Goal: Transaction & Acquisition: Purchase product/service

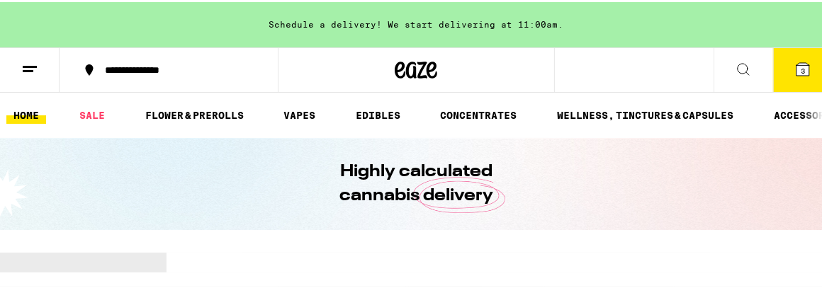
click at [801, 67] on span "3" at bounding box center [803, 69] width 4 height 9
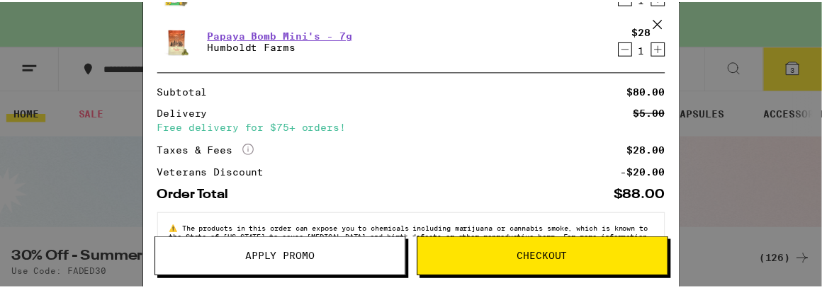
scroll to position [220, 0]
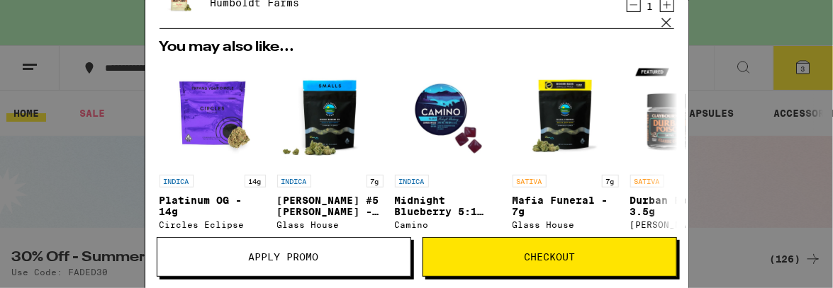
click at [547, 247] on button "Checkout" at bounding box center [549, 257] width 254 height 40
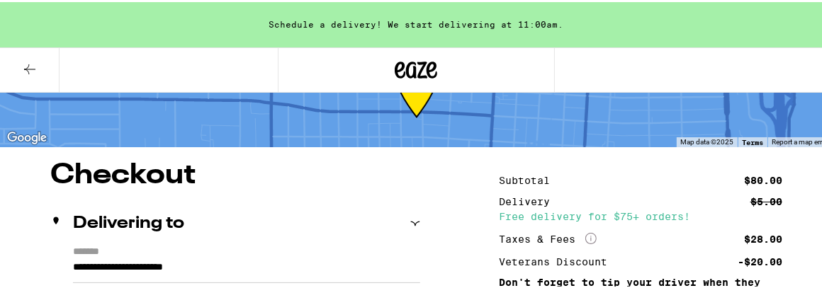
scroll to position [213, 0]
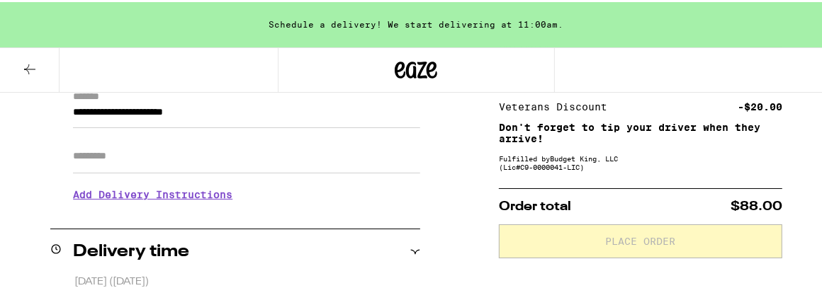
click at [88, 154] on input "Apt/Suite" at bounding box center [246, 155] width 347 height 34
type input "*"
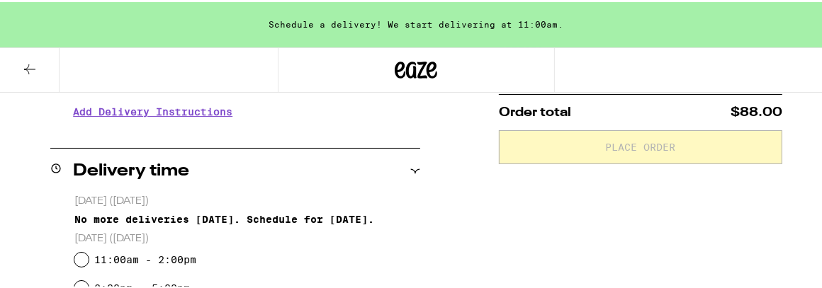
scroll to position [425, 0]
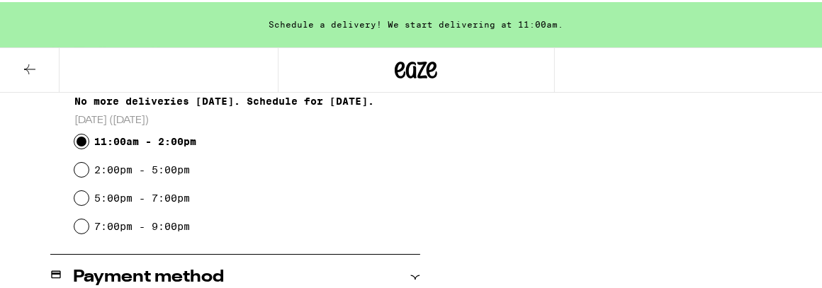
click at [77, 138] on input "11:00am - 2:00pm" at bounding box center [81, 140] width 14 height 14
radio input "true"
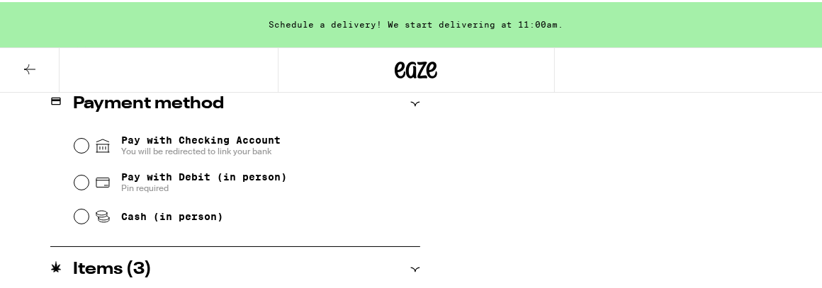
scroll to position [638, 0]
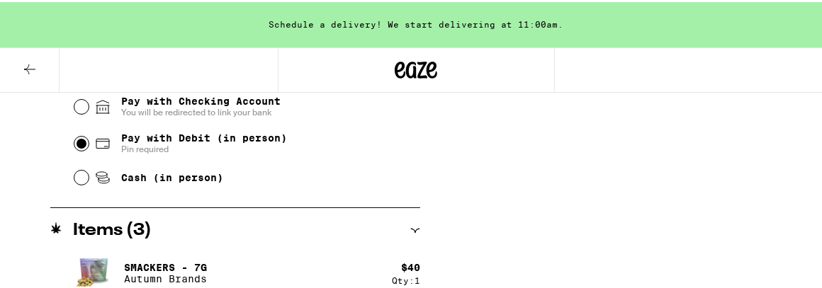
click at [77, 140] on input "Pay with Debit (in person) Pin required" at bounding box center [81, 142] width 14 height 14
radio input "true"
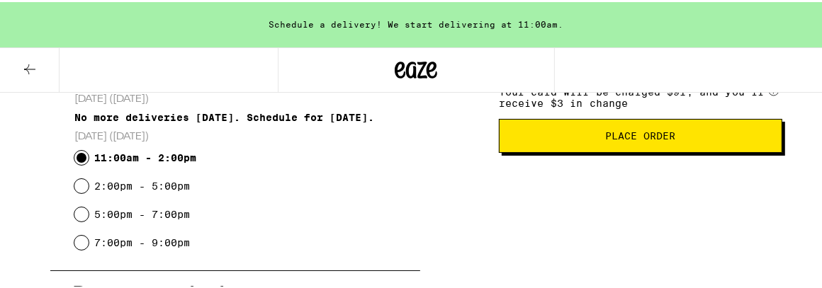
scroll to position [327, 0]
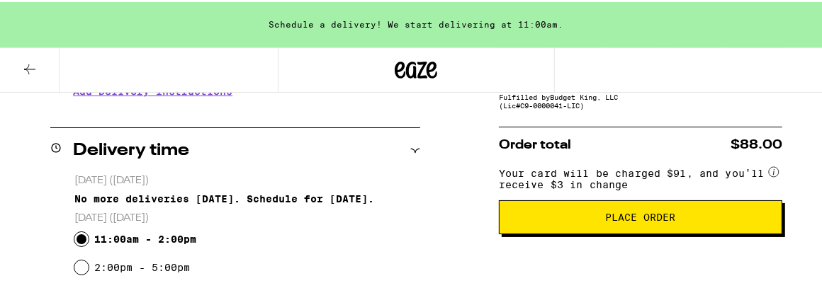
click at [632, 215] on span "Place Order" at bounding box center [640, 216] width 70 height 10
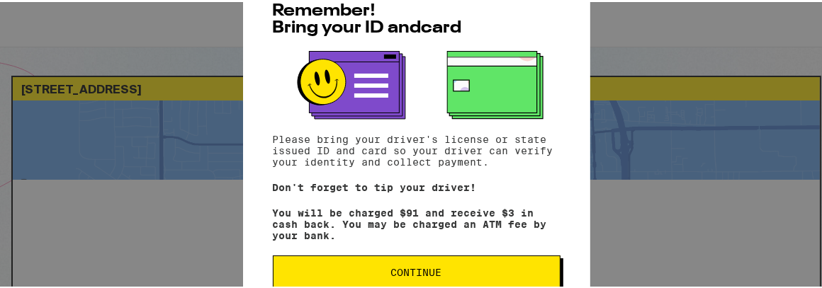
click at [401, 271] on span "Continue" at bounding box center [416, 271] width 51 height 10
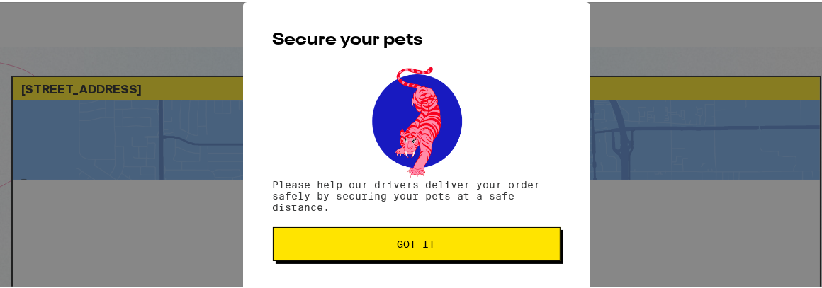
click at [405, 245] on span "Got it" at bounding box center [417, 242] width 38 height 10
